Goal: Information Seeking & Learning: Learn about a topic

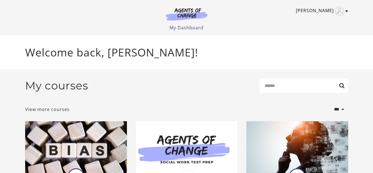
click at [346, 12] on icon "Toggle menu" at bounding box center [346, 11] width 3 height 4
click at [298, 19] on div "Susan J My Account Support Sign Out Toggle menu Menu My Dashboard My Account Su…" at bounding box center [186, 15] width 323 height 31
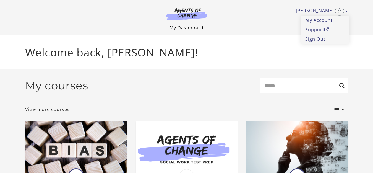
click at [191, 27] on link "My Dashboard" at bounding box center [186, 28] width 34 height 6
click at [56, 111] on link "View more courses" at bounding box center [47, 109] width 44 height 7
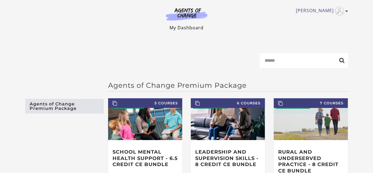
click at [188, 26] on link "My Dashboard" at bounding box center [186, 28] width 34 height 6
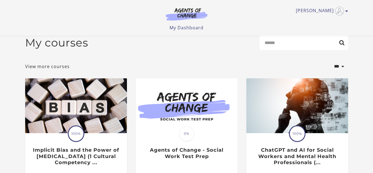
scroll to position [7, 0]
click at [38, 70] on link "View more courses" at bounding box center [47, 66] width 44 height 7
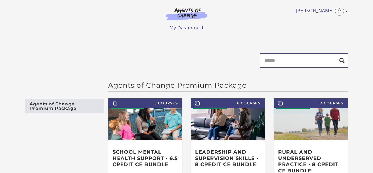
click at [277, 62] on input "Search" at bounding box center [303, 60] width 88 height 15
type input "*"
type input "**********"
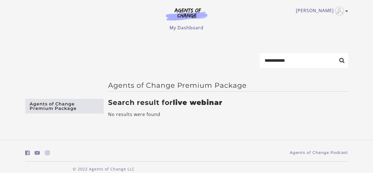
click at [89, 108] on link "Agents of Change Premium Package" at bounding box center [64, 106] width 78 height 15
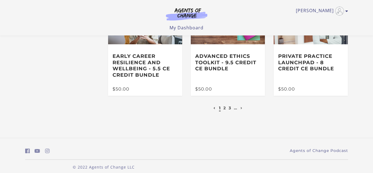
scroll to position [162, 0]
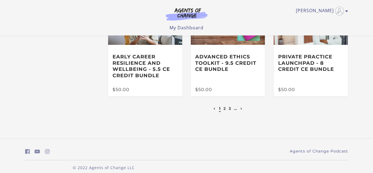
click at [241, 110] on icon "Next page" at bounding box center [241, 108] width 2 height 2
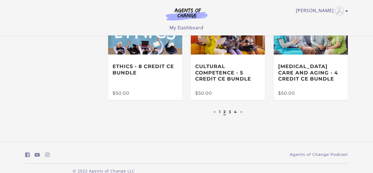
scroll to position [147, 0]
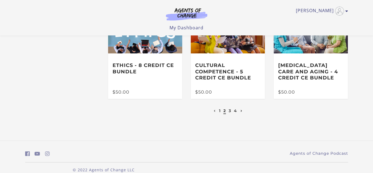
click at [240, 112] on icon "Next page" at bounding box center [241, 111] width 2 height 2
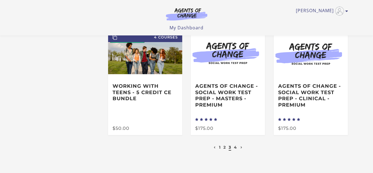
scroll to position [133, 0]
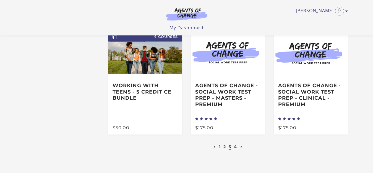
click at [240, 146] on link "Next page" at bounding box center [241, 146] width 5 height 5
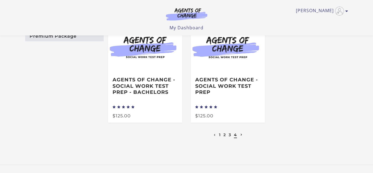
scroll to position [70, 0]
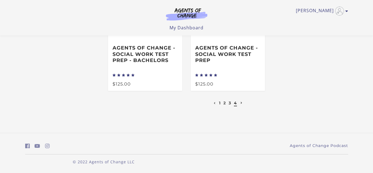
click at [240, 104] on li at bounding box center [241, 102] width 5 height 7
click at [346, 12] on icon "Toggle menu" at bounding box center [346, 11] width 3 height 4
click at [320, 40] on link "Sign Out" at bounding box center [325, 38] width 49 height 9
